Goal: Information Seeking & Learning: Compare options

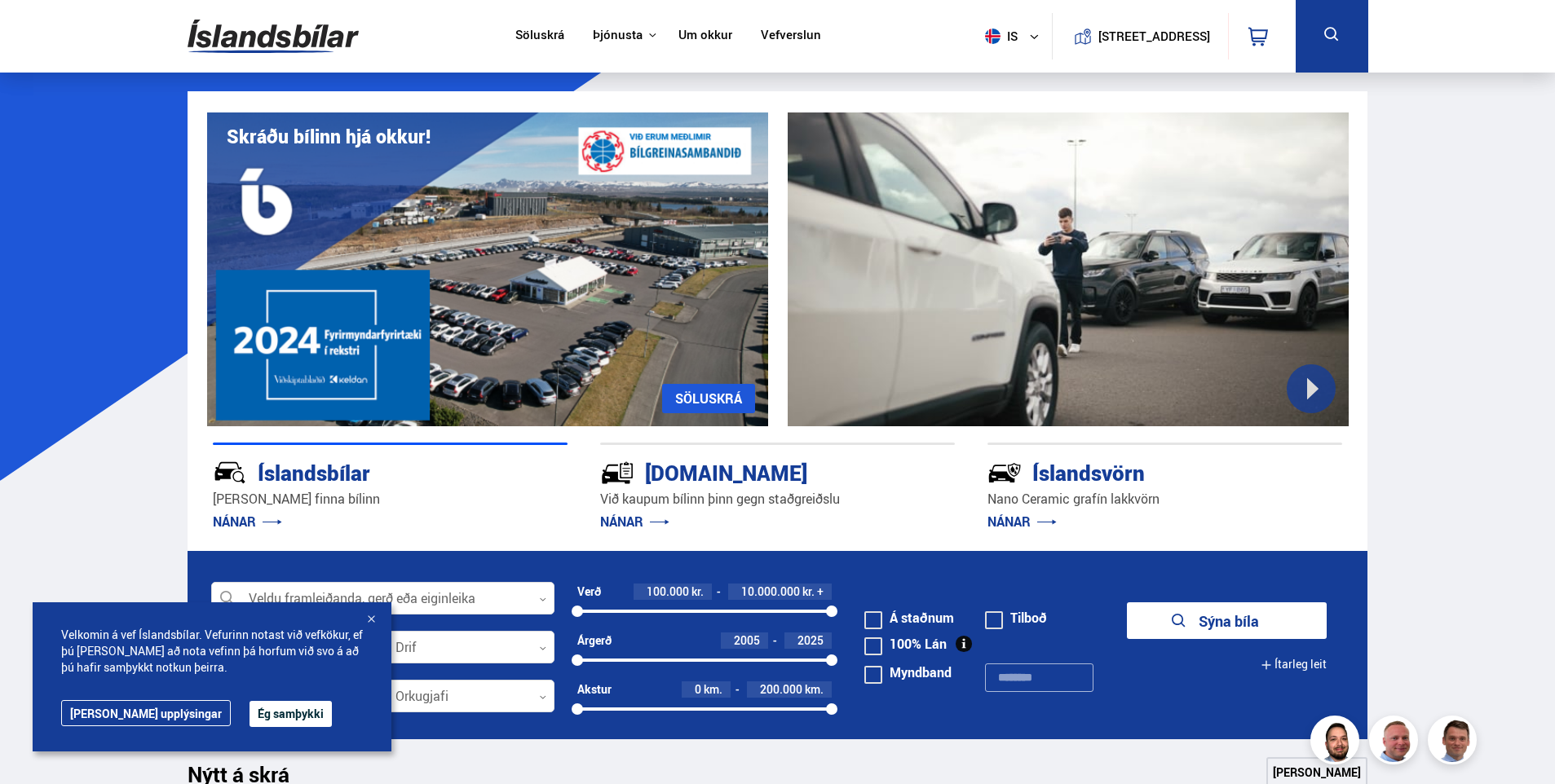
click at [249, 710] on button "Ég samþykki" at bounding box center [290, 714] width 82 height 26
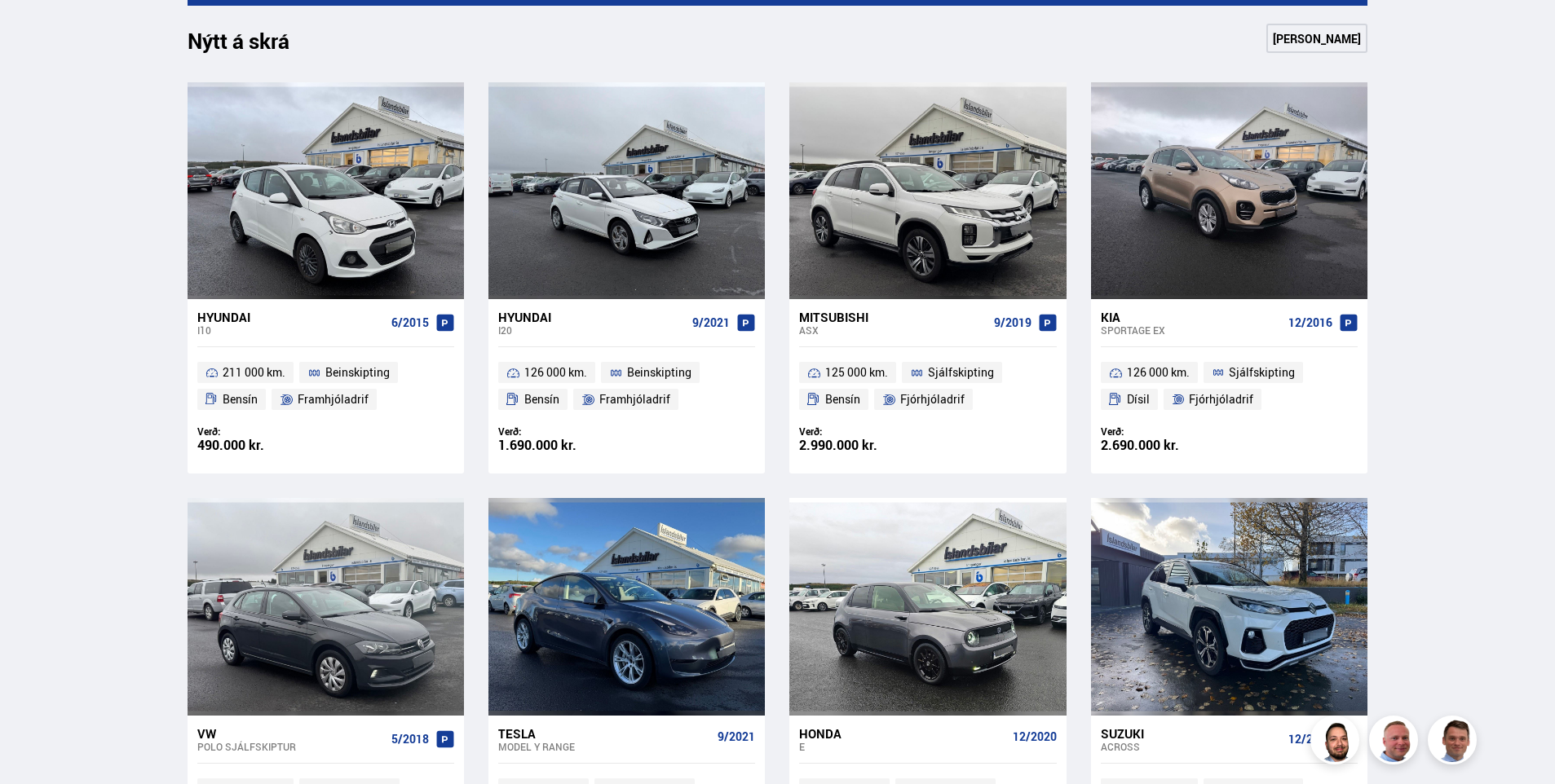
scroll to position [978, 0]
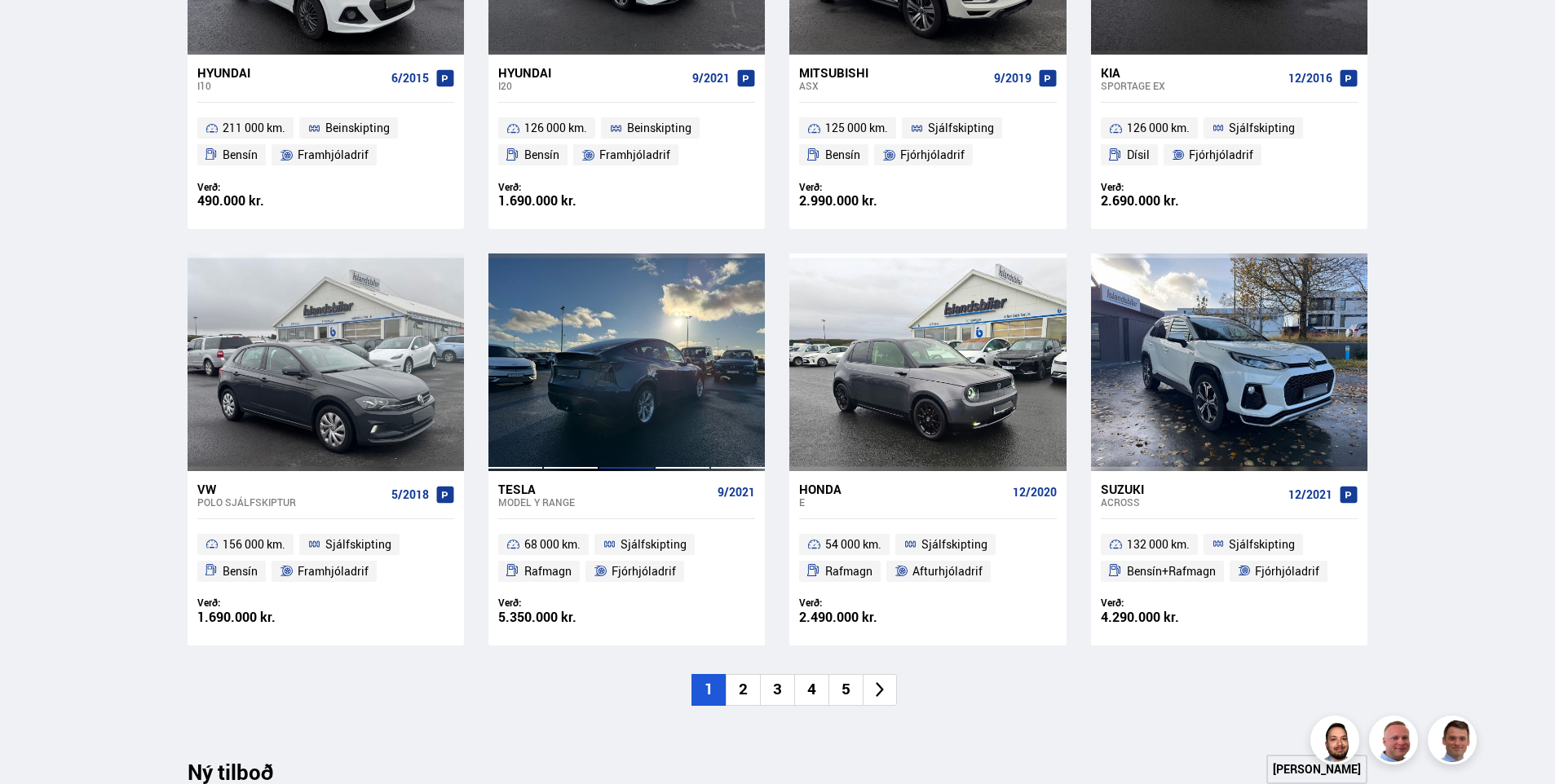
click at [630, 368] on div at bounding box center [626, 362] width 56 height 217
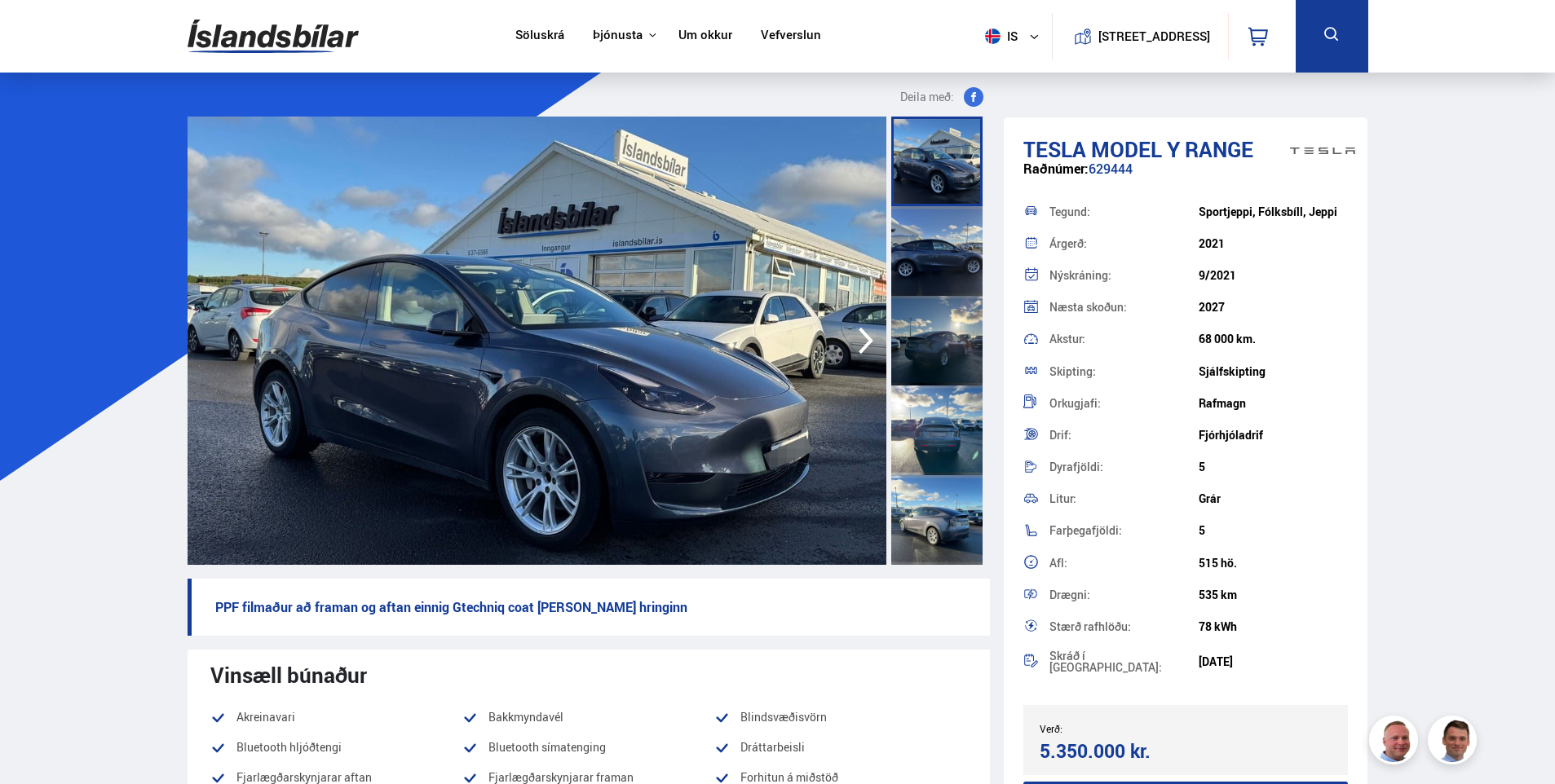
click at [868, 335] on icon "button" at bounding box center [865, 340] width 33 height 39
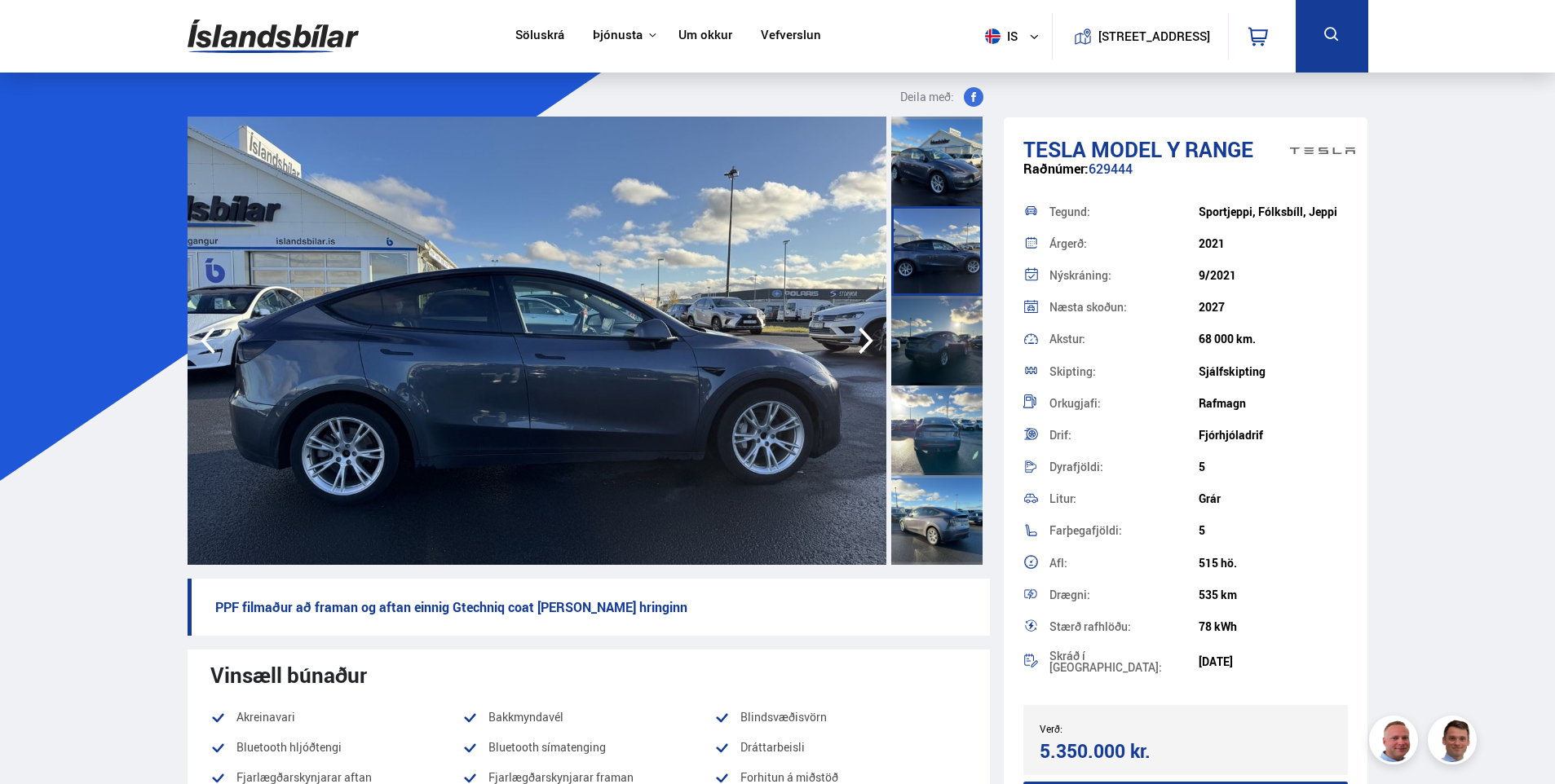
click at [868, 335] on icon "button" at bounding box center [865, 340] width 33 height 39
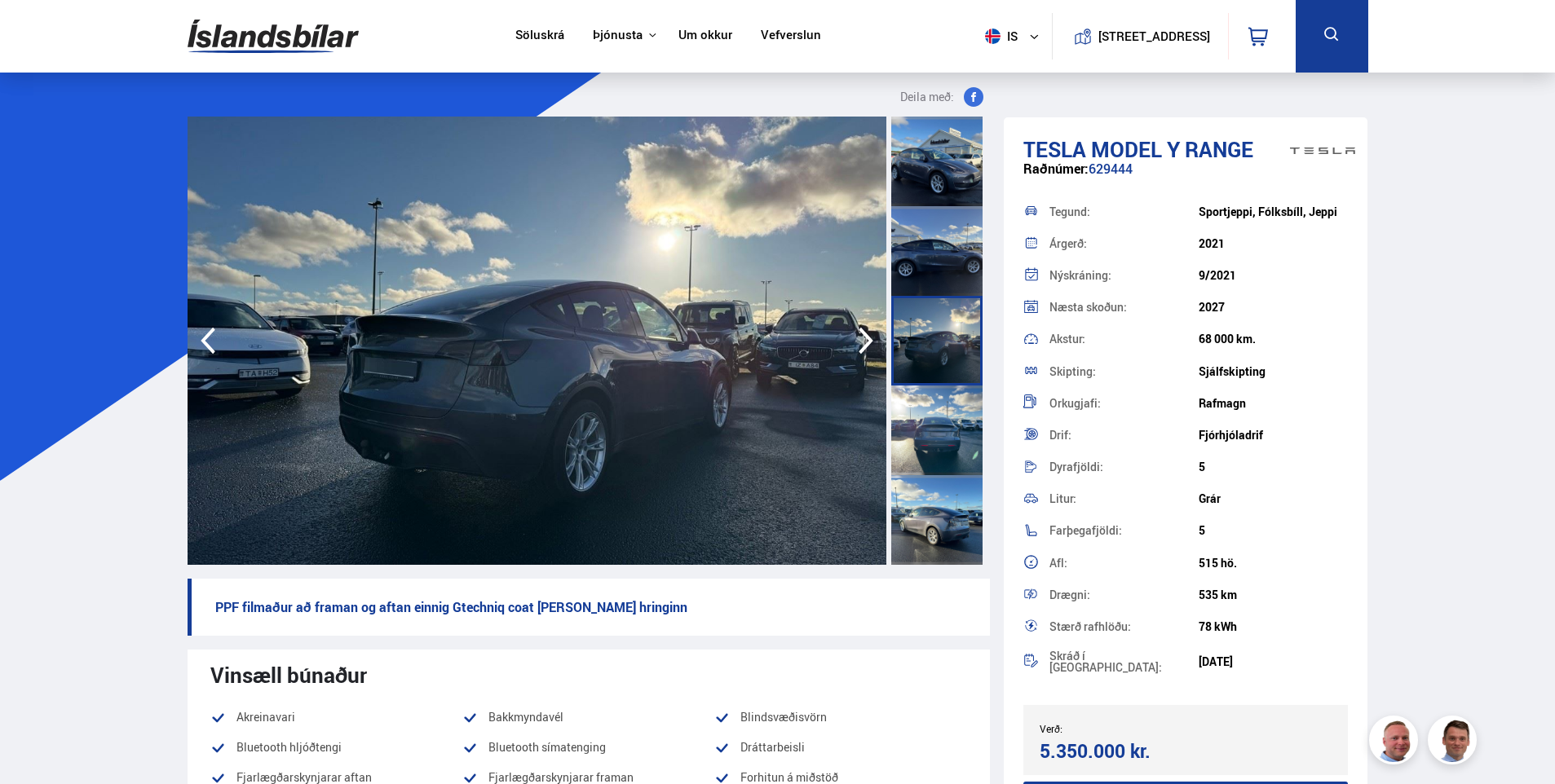
click at [868, 335] on icon "button" at bounding box center [865, 340] width 33 height 39
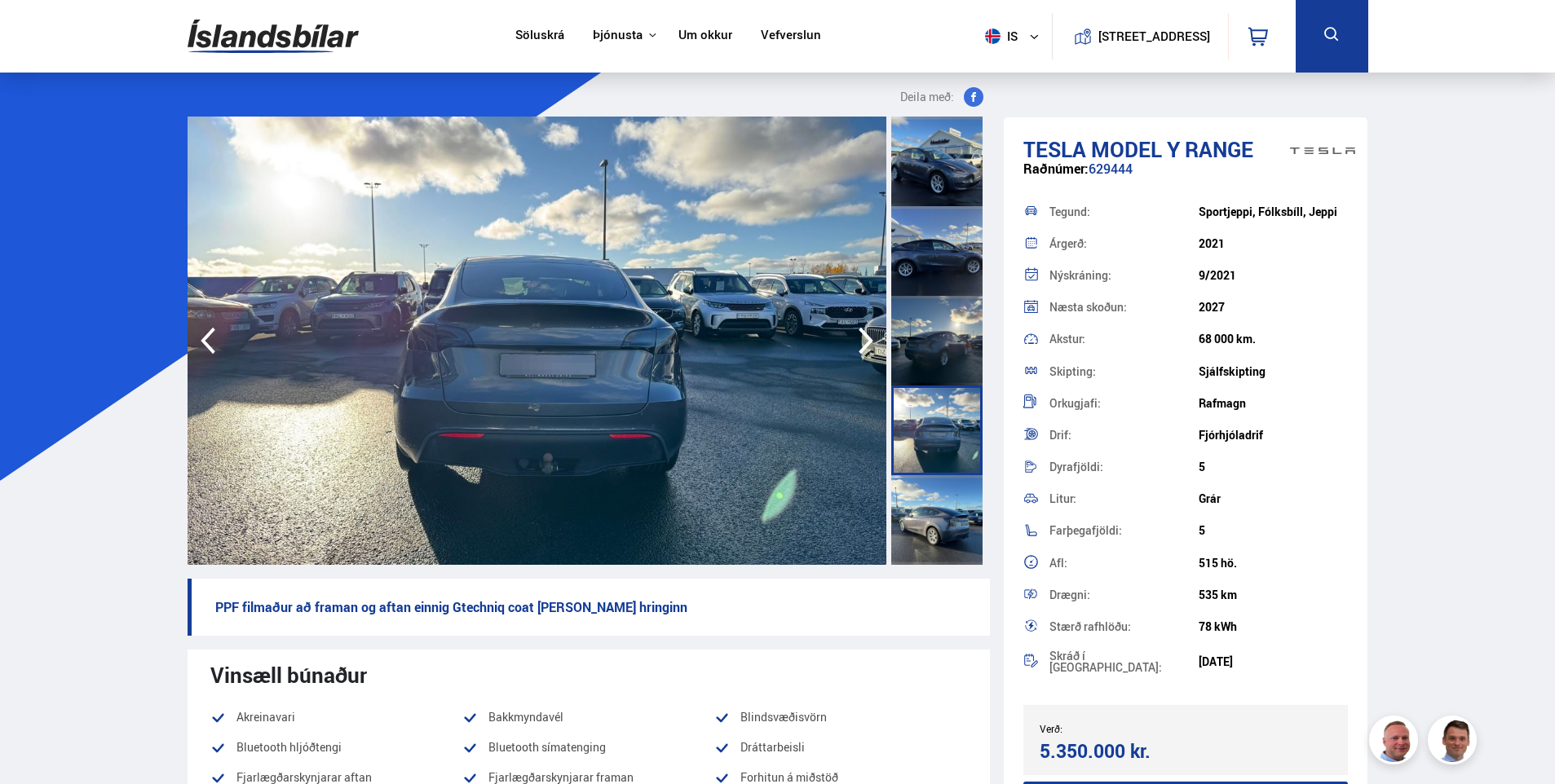
click at [208, 330] on icon "button" at bounding box center [208, 340] width 33 height 39
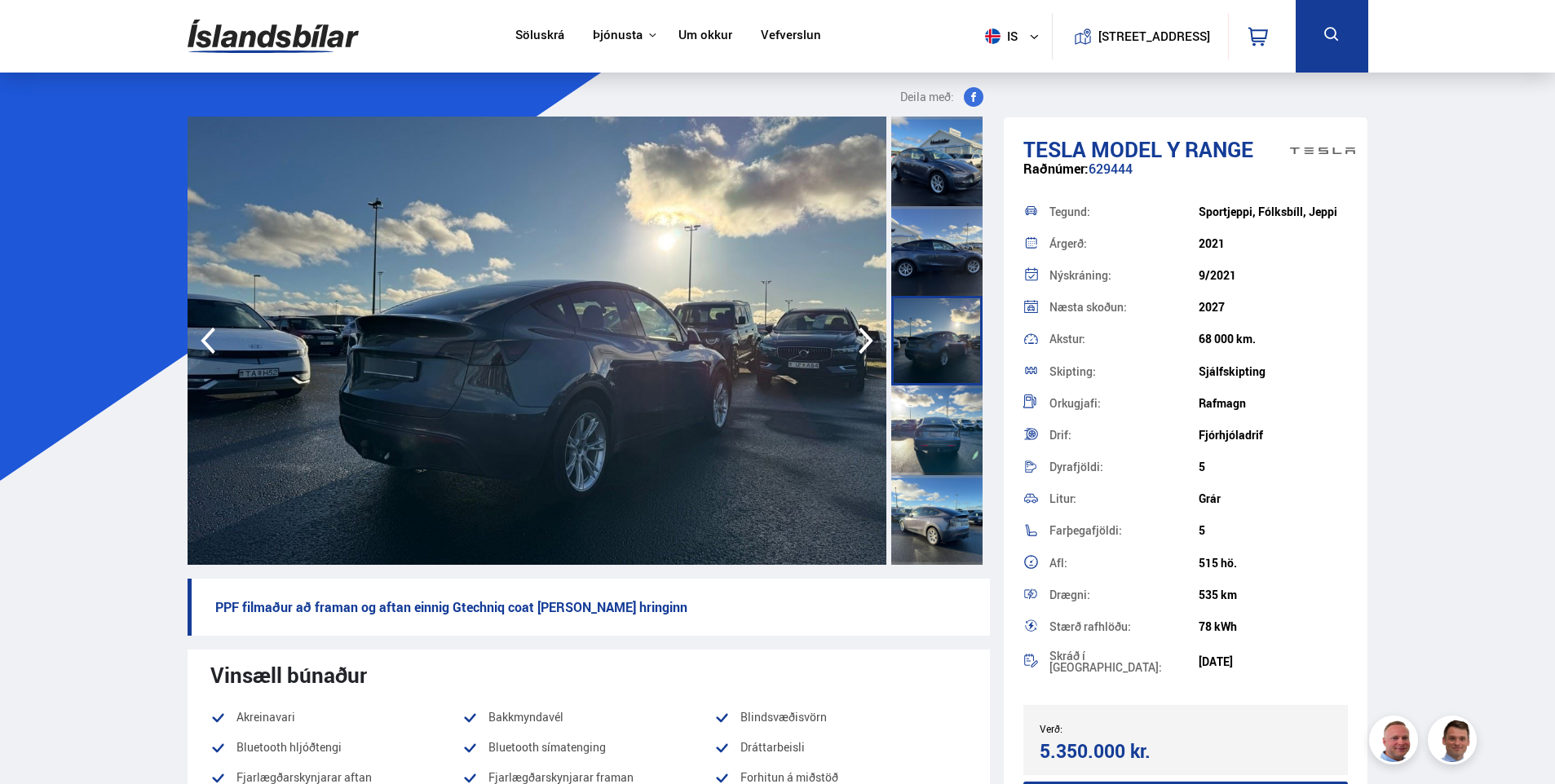
click at [208, 330] on icon "button" at bounding box center [208, 340] width 33 height 39
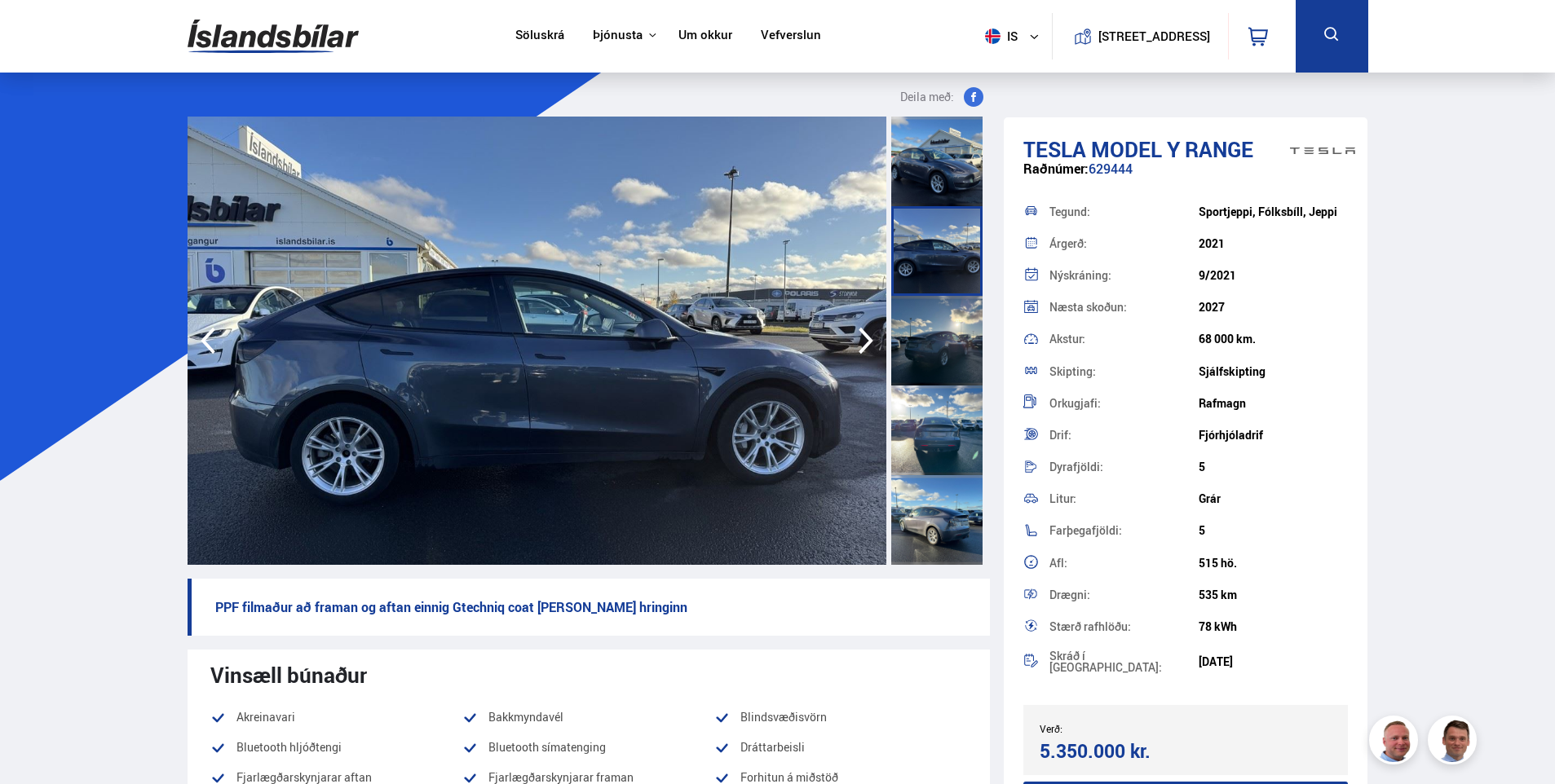
click at [208, 330] on icon "button" at bounding box center [208, 340] width 33 height 39
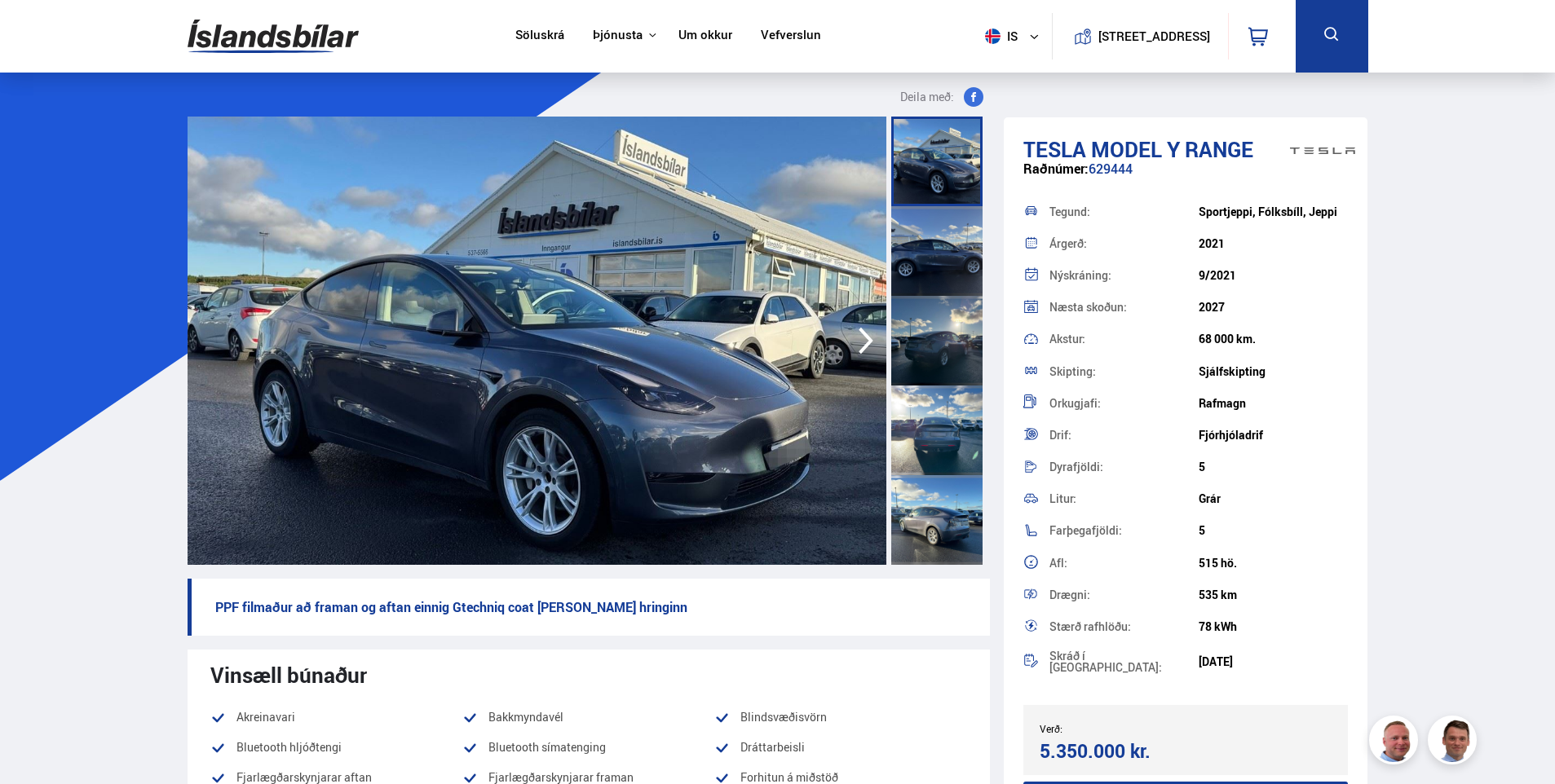
click at [208, 330] on img at bounding box center [537, 340] width 699 height 449
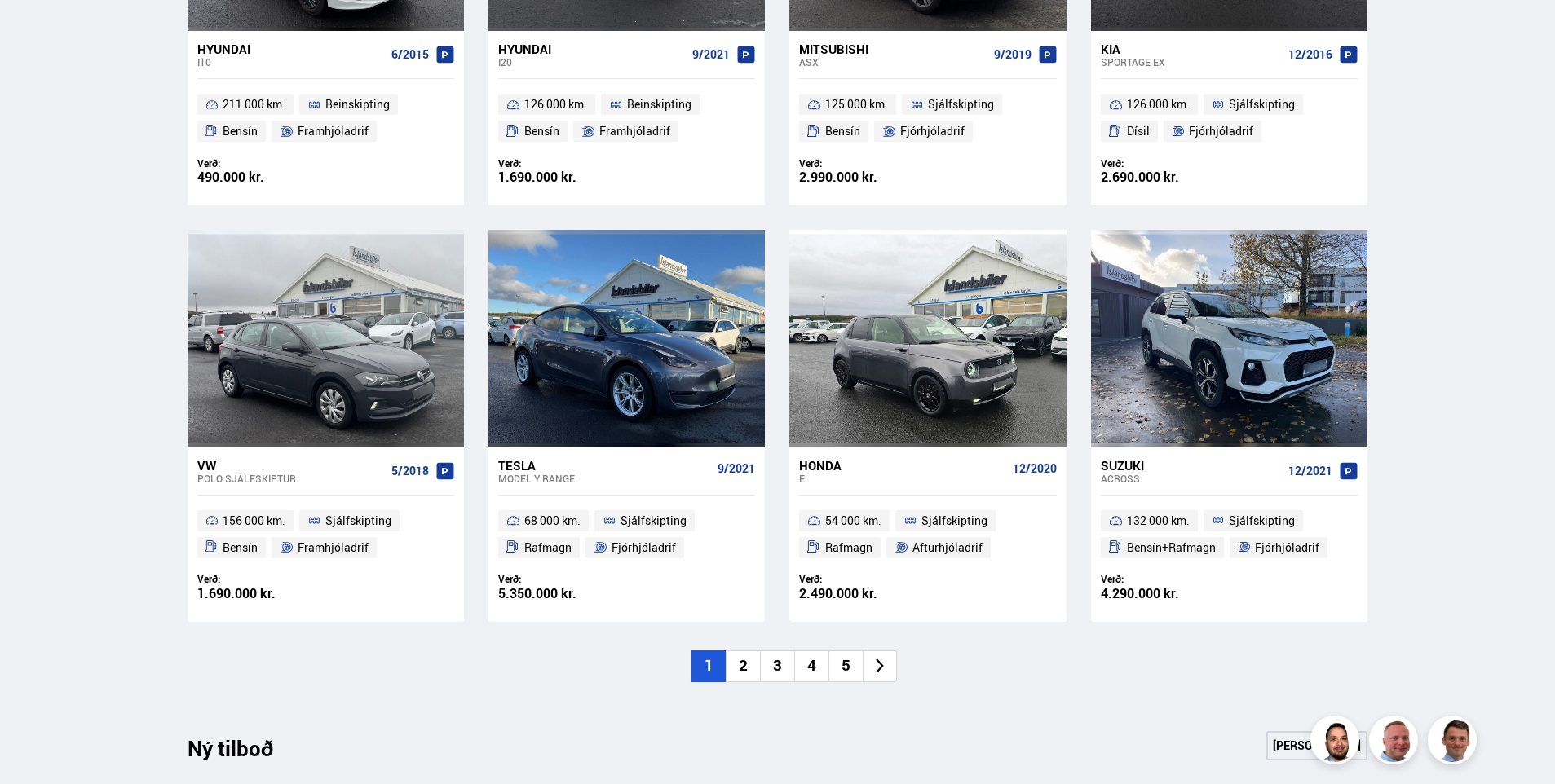
scroll to position [1024, 0]
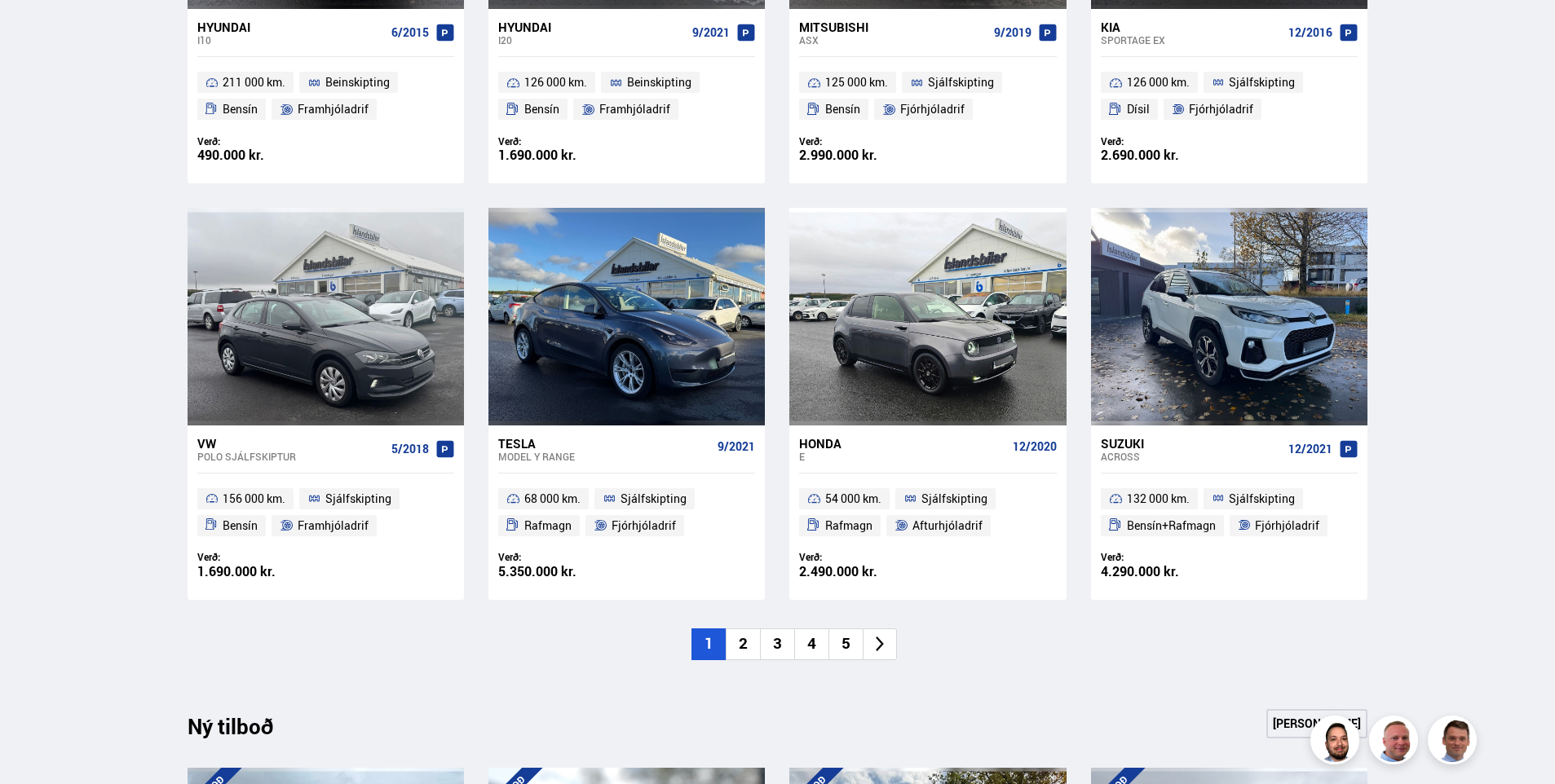
click at [744, 645] on li "2" at bounding box center [743, 645] width 35 height 32
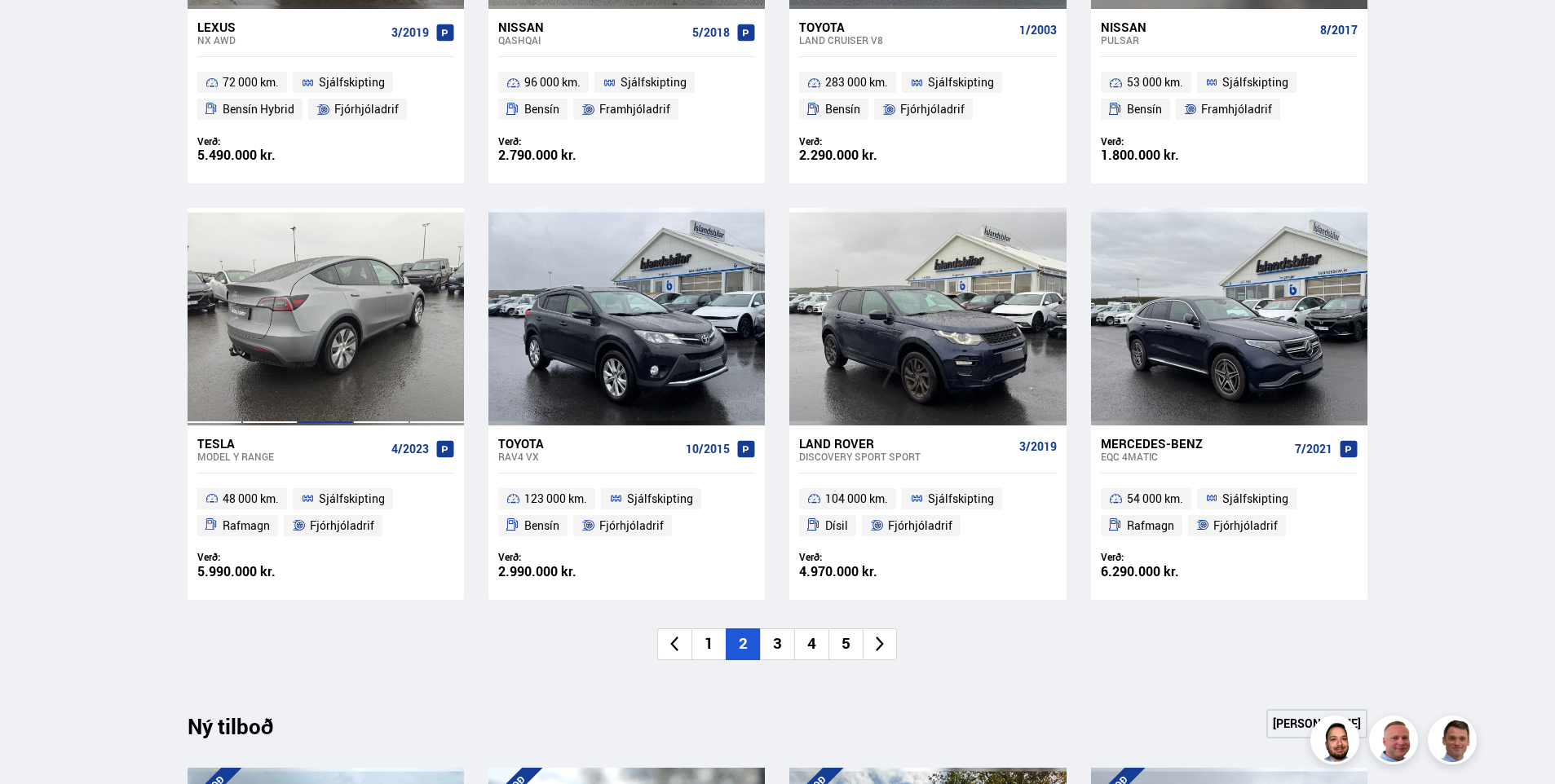
click at [325, 328] on div at bounding box center [325, 316] width 56 height 217
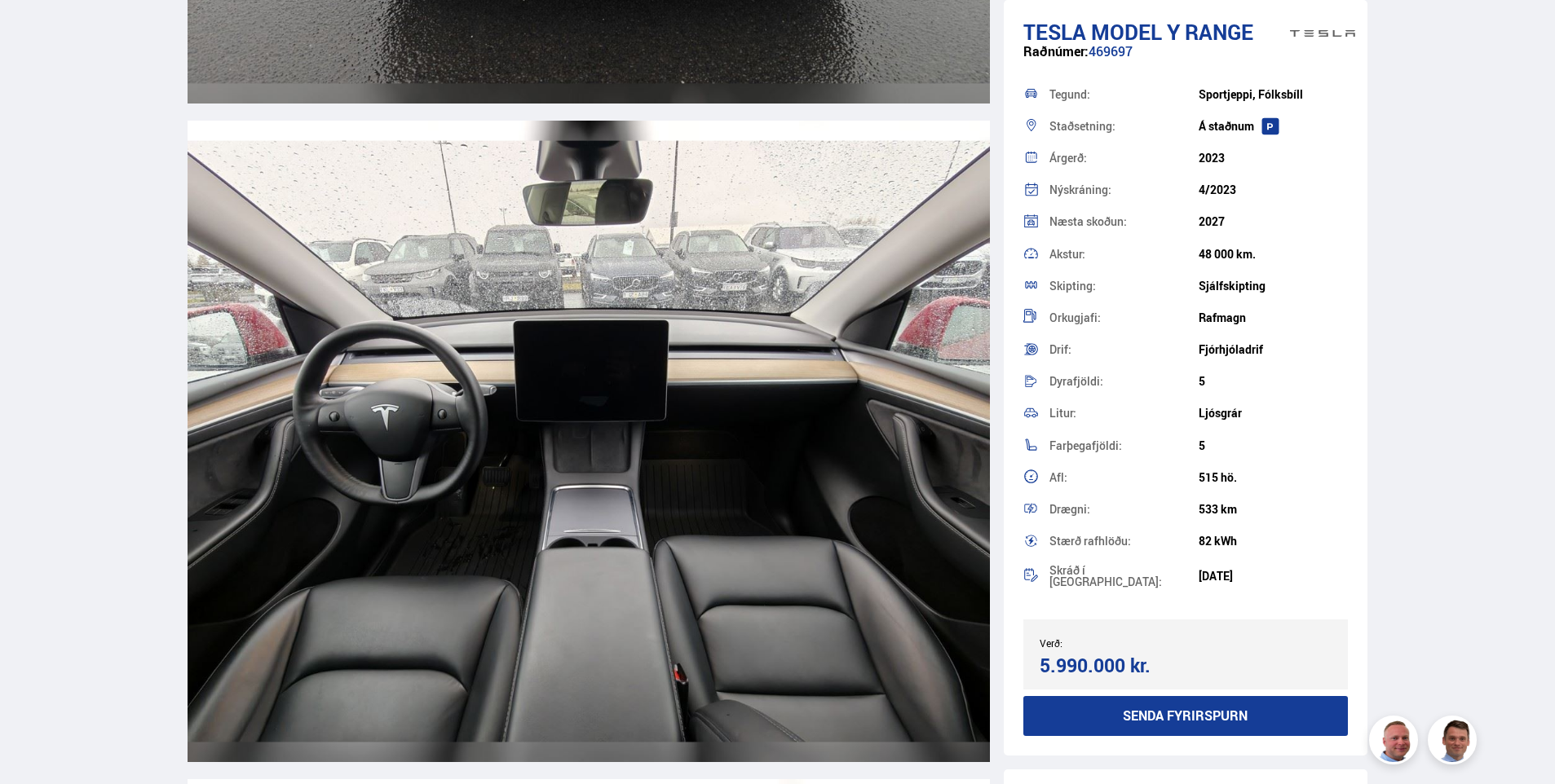
scroll to position [7580, 0]
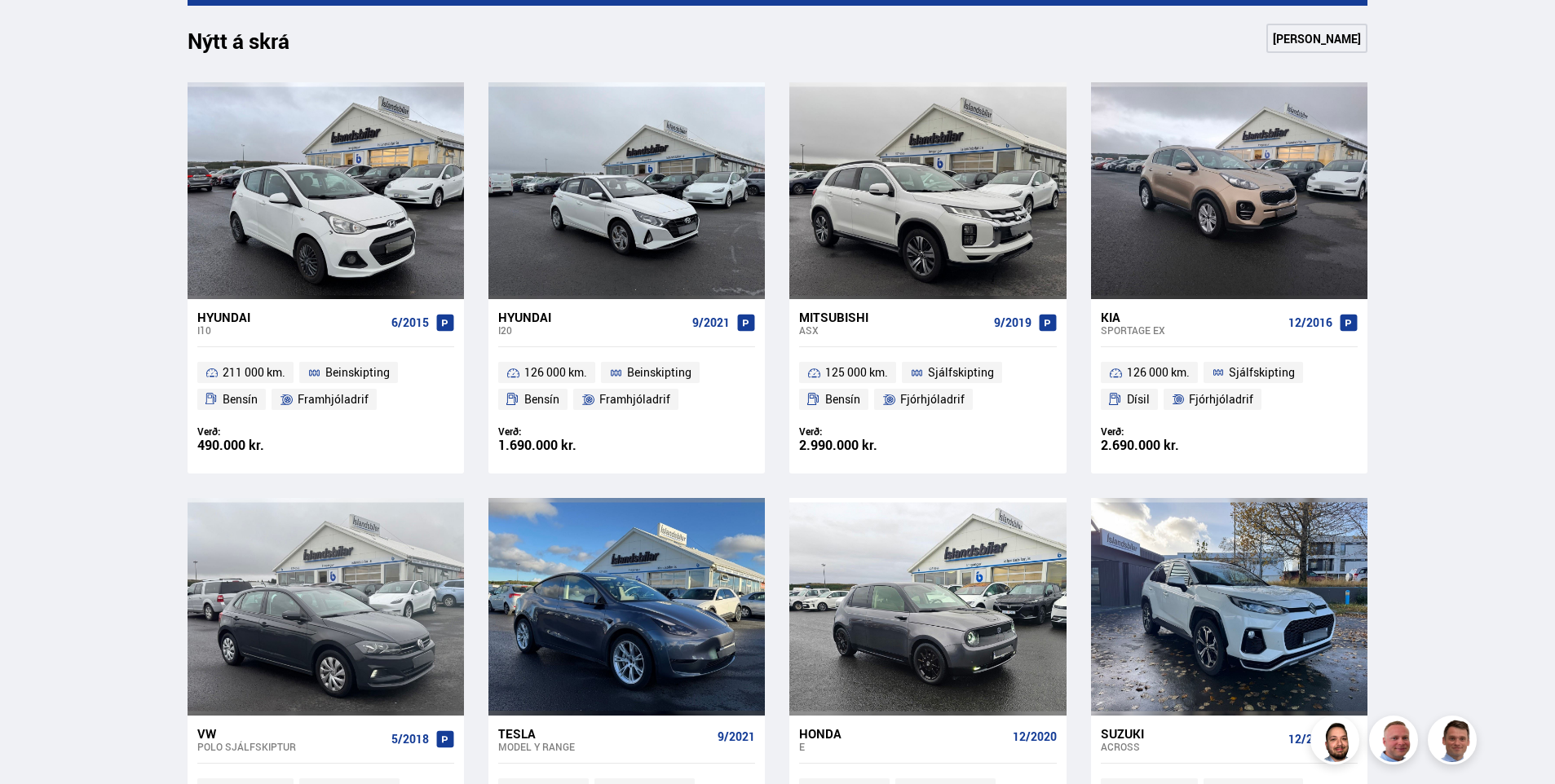
scroll to position [978, 0]
